Goal: Navigation & Orientation: Understand site structure

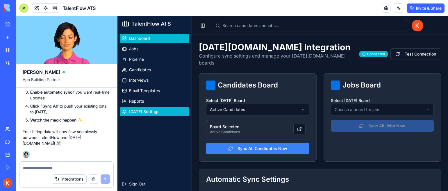
click at [139, 38] on span "Dashboard" at bounding box center [139, 38] width 21 height 6
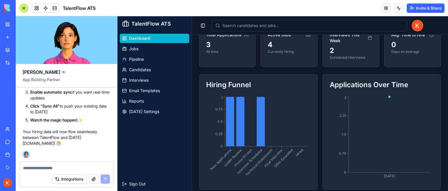
scroll to position [13, 0]
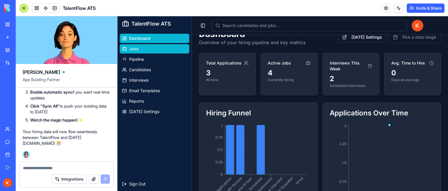
click at [154, 50] on link "Jobs" at bounding box center [154, 48] width 69 height 9
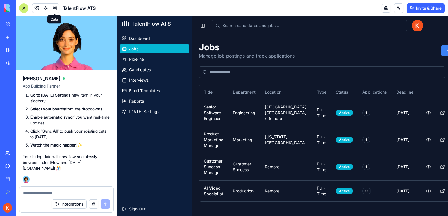
scroll to position [3308, 0]
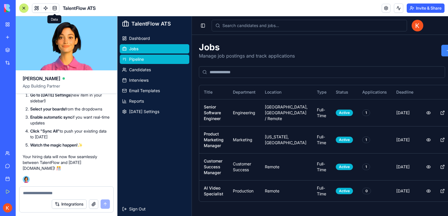
click at [166, 60] on link "Pipeline" at bounding box center [154, 59] width 69 height 9
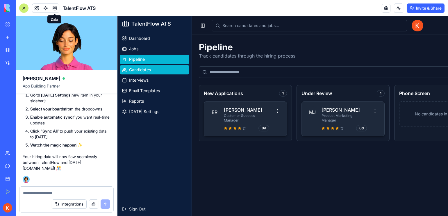
click at [162, 68] on link "Candidates" at bounding box center [154, 69] width 69 height 9
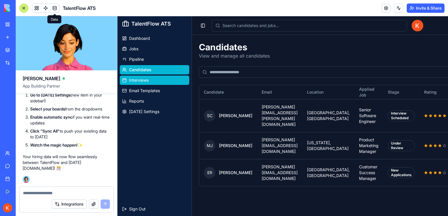
click at [174, 83] on link "Interviews" at bounding box center [154, 80] width 69 height 9
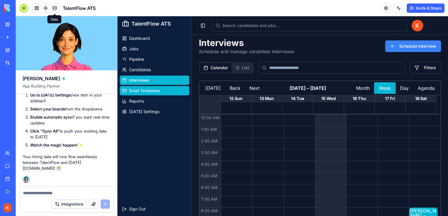
click at [172, 93] on link "Email Templates" at bounding box center [154, 90] width 69 height 9
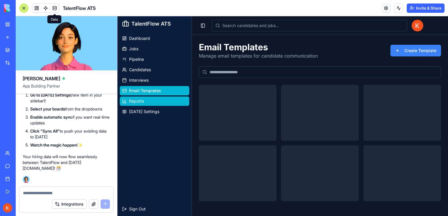
click at [170, 99] on link "Reports" at bounding box center [154, 101] width 69 height 9
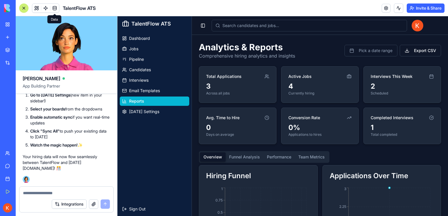
click at [170, 112] on link "[DATE] Settings" at bounding box center [154, 111] width 69 height 9
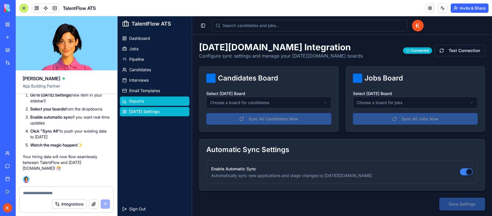
click at [152, 98] on link "Reports" at bounding box center [154, 101] width 69 height 9
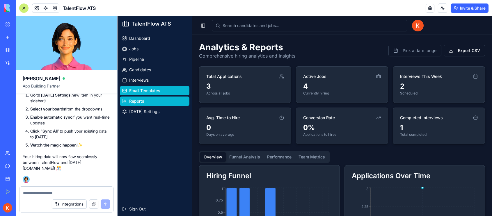
click at [156, 94] on link "Email Templates" at bounding box center [154, 90] width 69 height 9
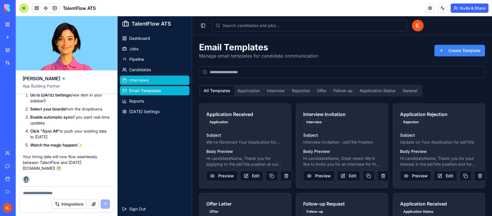
click at [157, 81] on link "Interviews" at bounding box center [154, 80] width 69 height 9
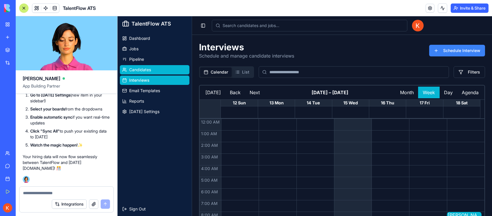
click at [158, 72] on link "Candidates" at bounding box center [154, 69] width 69 height 9
